Goal: Information Seeking & Learning: Learn about a topic

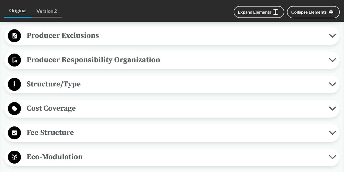
scroll to position [245, 0]
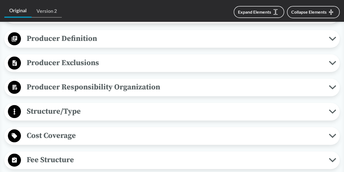
click at [329, 87] on icon at bounding box center [332, 87] width 7 height 4
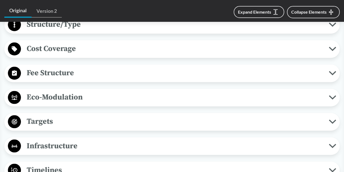
scroll to position [408, 0]
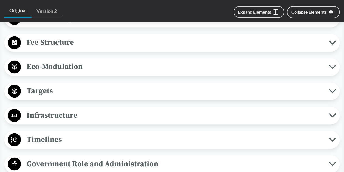
click at [332, 50] on button "Fee Structure" at bounding box center [172, 43] width 332 height 14
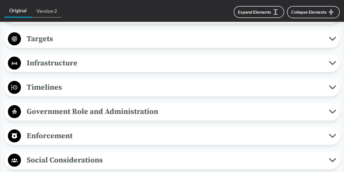
scroll to position [490, 0]
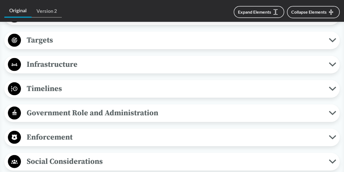
click at [333, 91] on icon at bounding box center [332, 88] width 7 height 4
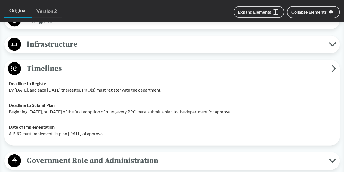
scroll to position [517, 0]
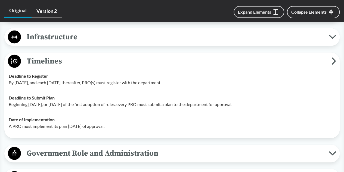
click at [59, 10] on link "Version 2" at bounding box center [47, 11] width 30 height 13
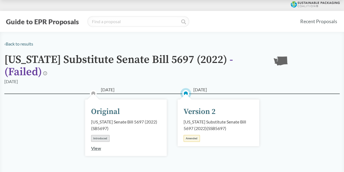
scroll to position [27, 0]
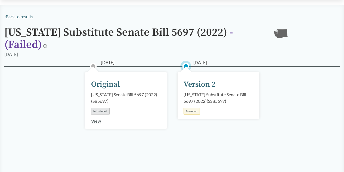
click at [193, 129] on div "[DATE] Version 2 [US_STATE] Substitute Senate Bill 5697 (2022) ( SSB5697 ) Amen…" at bounding box center [218, 113] width 93 height 67
click at [204, 82] on div "Version 2" at bounding box center [200, 84] width 32 height 11
click at [203, 101] on div "[US_STATE] Substitute Senate Bill 5697 (2022) ( SSB5697 )" at bounding box center [219, 97] width 70 height 13
click at [194, 111] on div "Amended" at bounding box center [192, 111] width 16 height 7
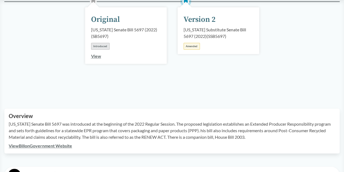
scroll to position [54, 0]
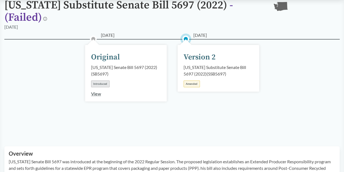
click at [190, 38] on circle at bounding box center [185, 38] width 11 height 11
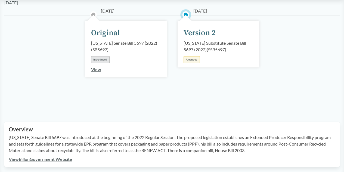
scroll to position [109, 0]
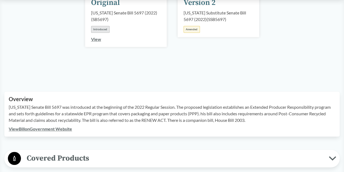
click at [191, 30] on div "Amended" at bounding box center [192, 29] width 16 height 7
drag, startPoint x: 199, startPoint y: 29, endPoint x: 187, endPoint y: 29, distance: 11.7
click at [194, 29] on div "Amended" at bounding box center [192, 29] width 16 height 7
click at [187, 29] on div "Amended" at bounding box center [192, 29] width 16 height 7
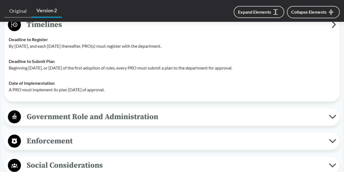
scroll to position [599, 0]
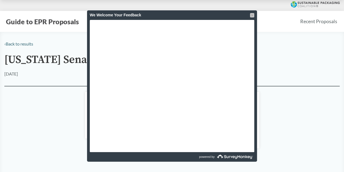
click at [252, 14] on div at bounding box center [252, 15] width 4 height 4
